Goal: Information Seeking & Learning: Understand process/instructions

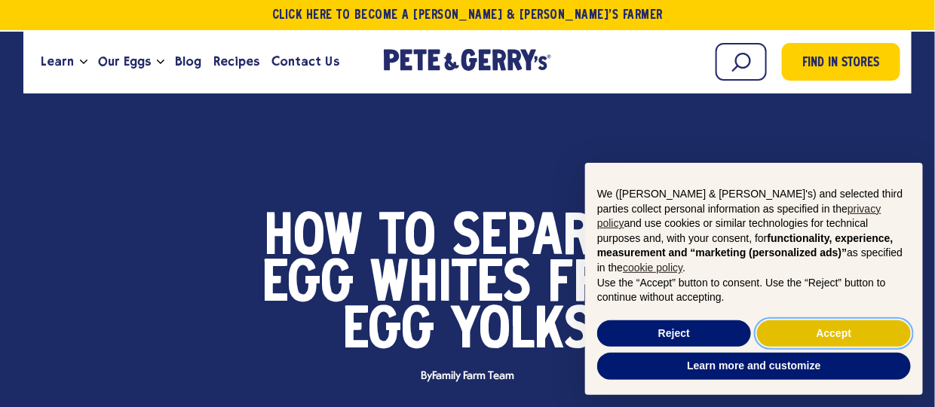
drag, startPoint x: 830, startPoint y: 345, endPoint x: 833, endPoint y: 332, distance: 13.4
click at [833, 332] on button "Accept" at bounding box center [834, 334] width 154 height 27
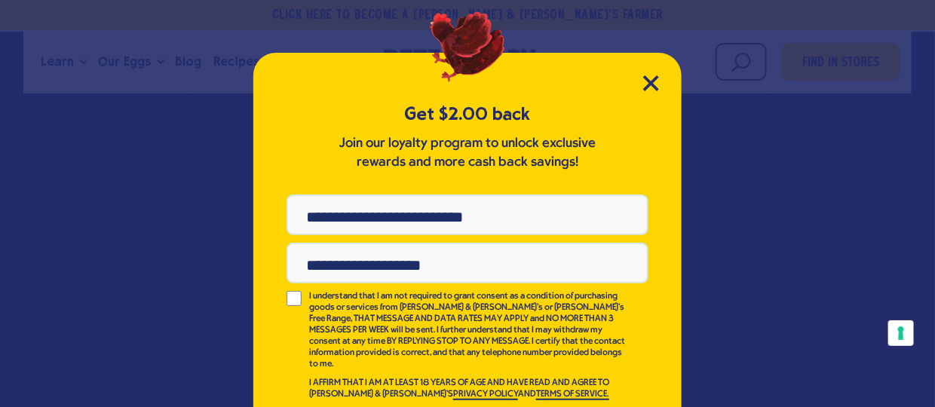
scroll to position [41, 0]
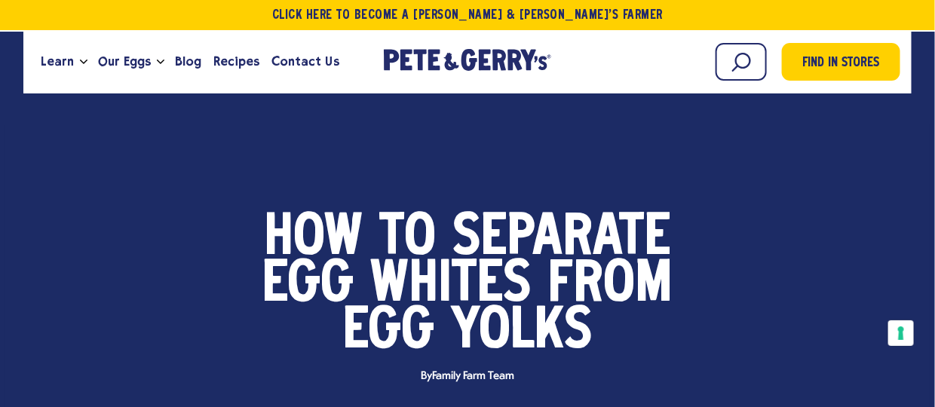
drag, startPoint x: 379, startPoint y: 127, endPoint x: 723, endPoint y: 210, distance: 353.8
click at [723, 210] on div "food Health & Nutrition How to Separate Egg Whites From Egg Yolks" at bounding box center [467, 376] width 925 height 502
click at [910, 324] on button "Your consent preferences for tracking technologies" at bounding box center [901, 334] width 26 height 26
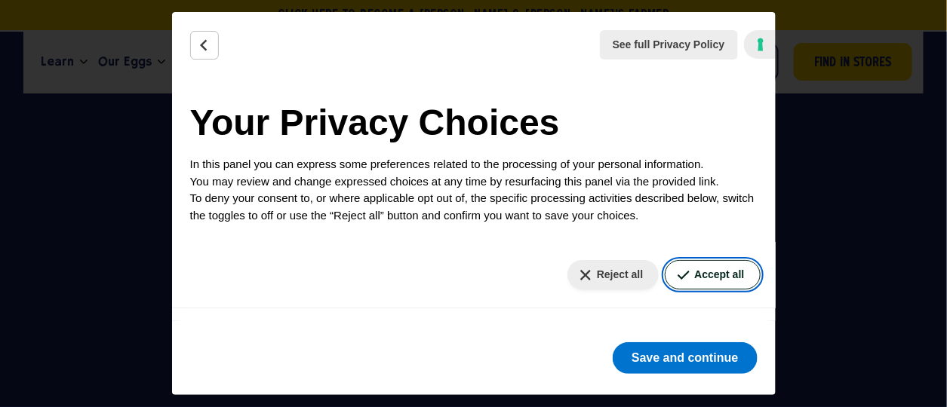
click at [687, 268] on button "Accept all" at bounding box center [711, 274] width 95 height 29
click at [697, 268] on button "Accept all" at bounding box center [711, 274] width 95 height 29
